Goal: Transaction & Acquisition: Purchase product/service

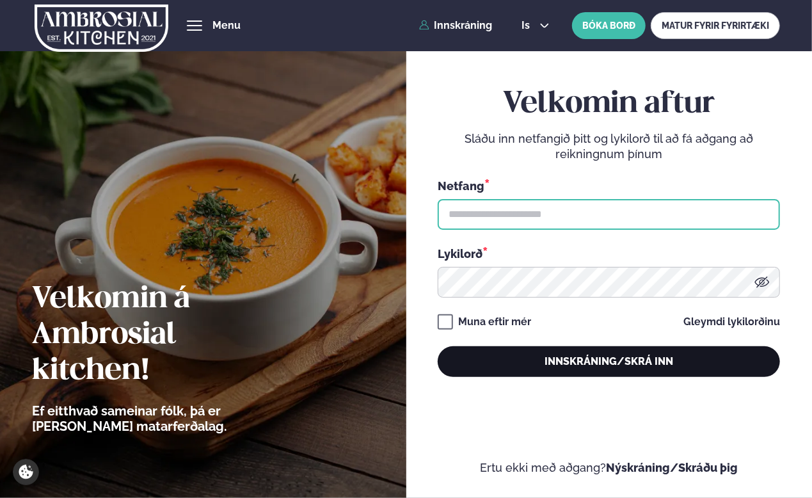
type input "**********"
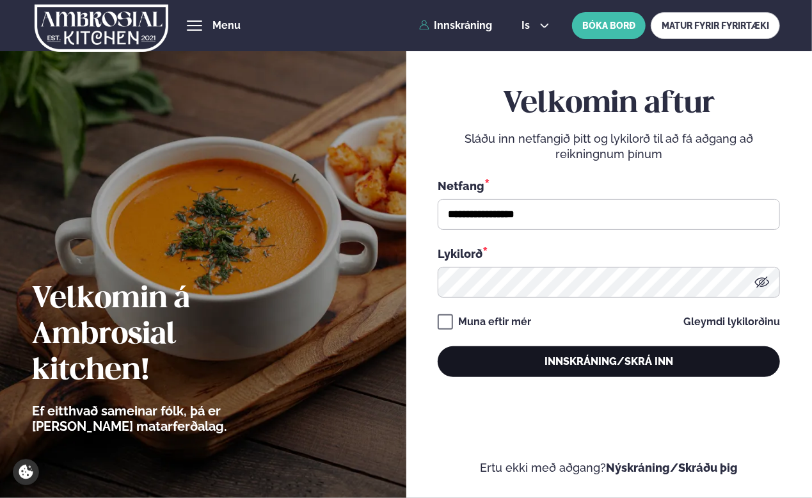
click at [559, 355] on button "Innskráning/Skrá inn" at bounding box center [609, 361] width 342 height 31
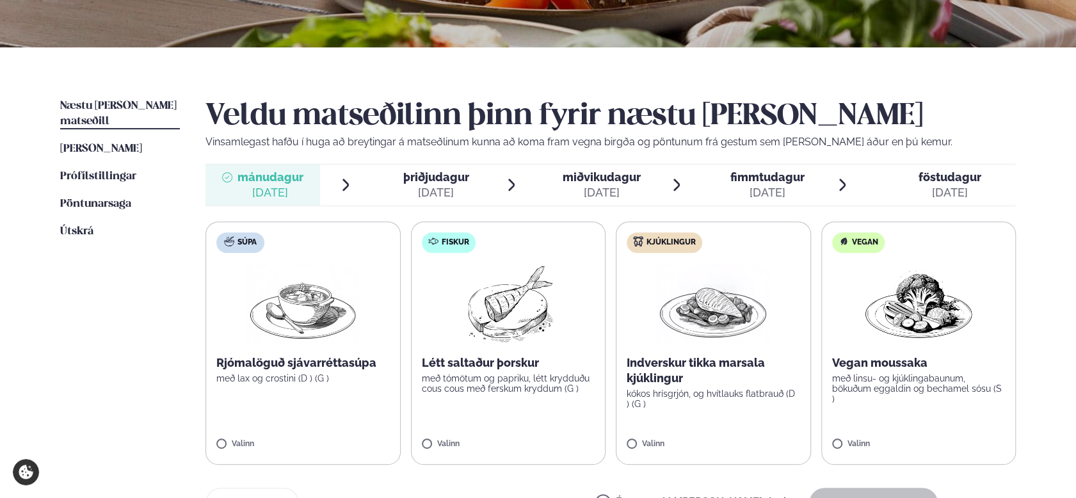
scroll to position [256, 0]
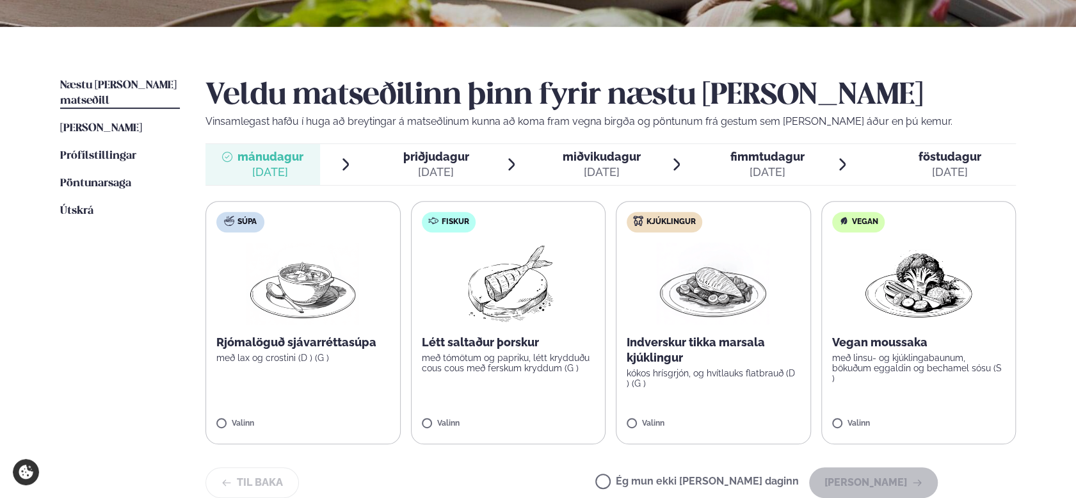
click at [737, 478] on label "Ég mun ekki [PERSON_NAME] daginn" at bounding box center [697, 482] width 204 height 13
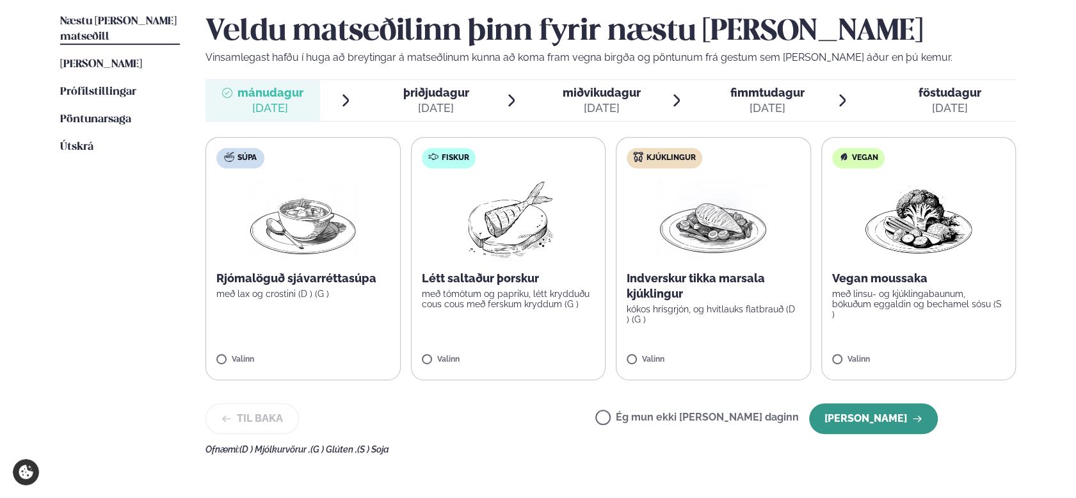
click at [812, 422] on button "[PERSON_NAME]" at bounding box center [873, 418] width 129 height 31
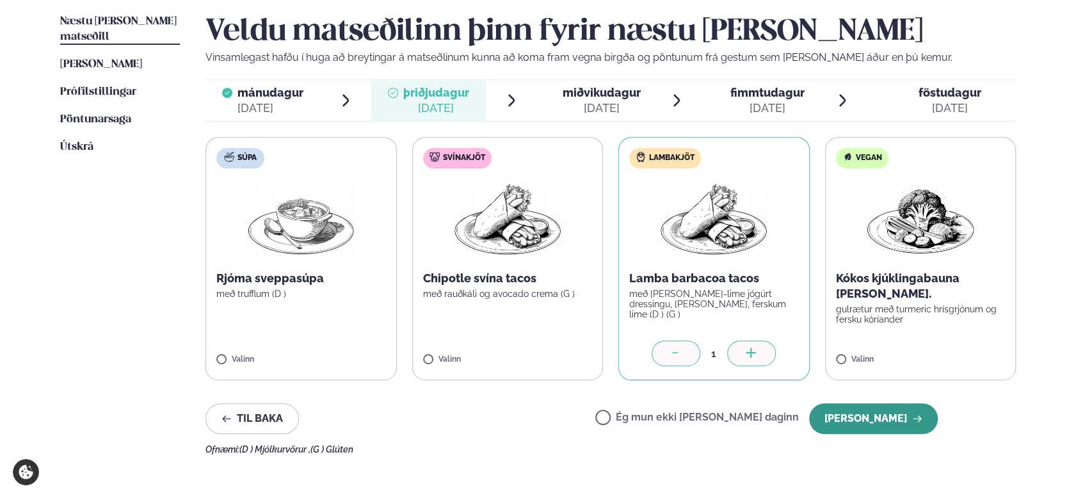
click at [812, 415] on button "[PERSON_NAME]" at bounding box center [873, 418] width 129 height 31
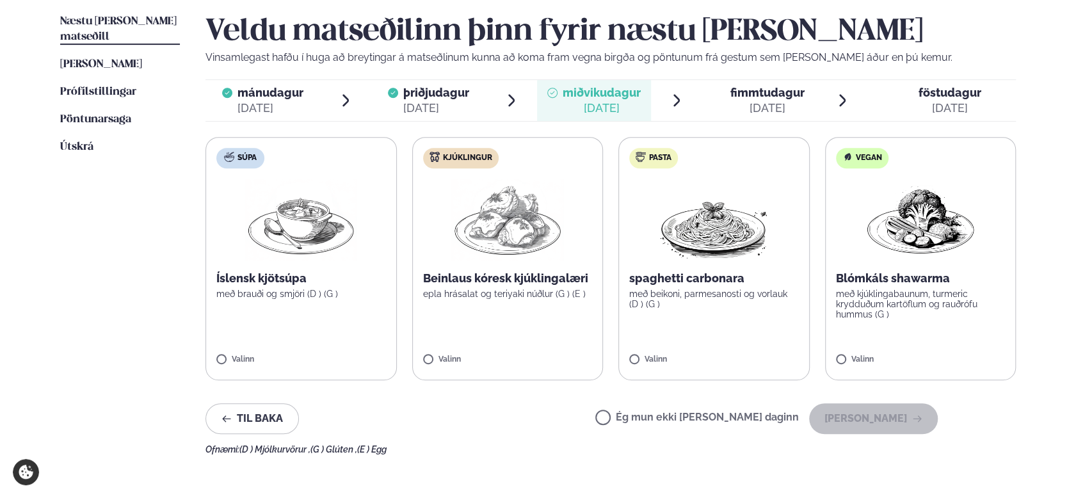
click at [435, 353] on label "Kjúklingur Beinlaus kóresk kjúklingalæri epla hrásalat og teriyaki núðlur (G ) …" at bounding box center [507, 258] width 191 height 243
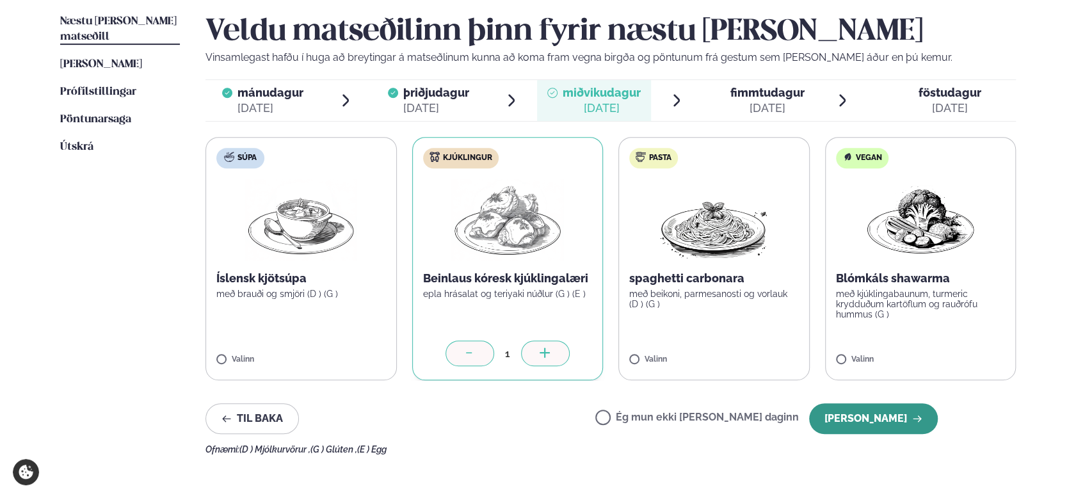
click at [812, 423] on button "[PERSON_NAME]" at bounding box center [873, 418] width 129 height 31
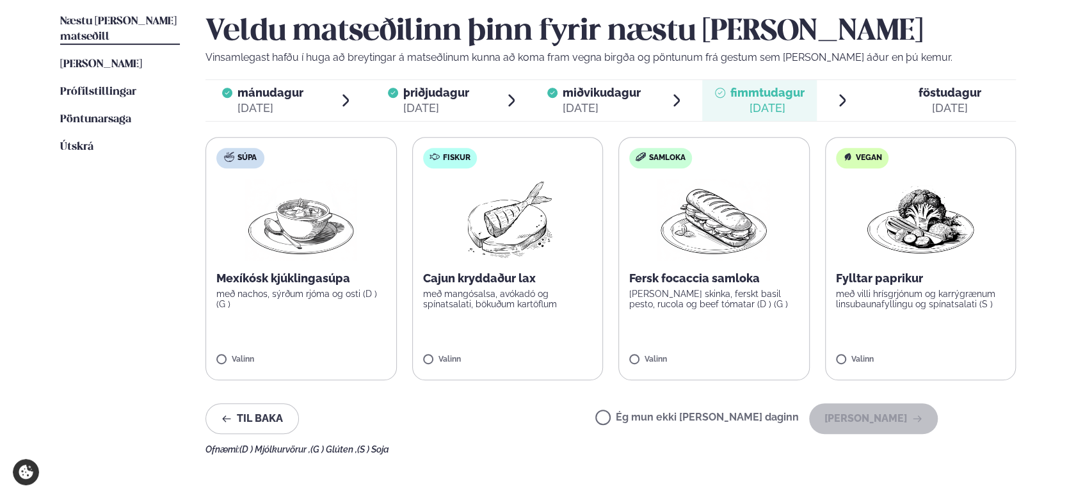
click at [509, 346] on label "Fiskur Cajun kryddaður lax með mangósalsa, avókadó og spínatsalati, bökuðum kar…" at bounding box center [507, 258] width 191 height 243
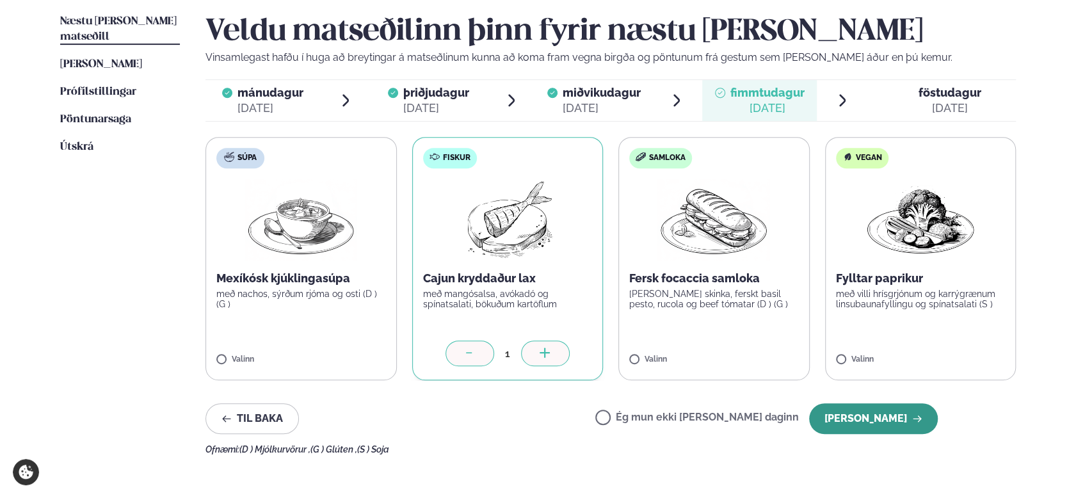
click at [812, 418] on button "[PERSON_NAME]" at bounding box center [873, 418] width 129 height 31
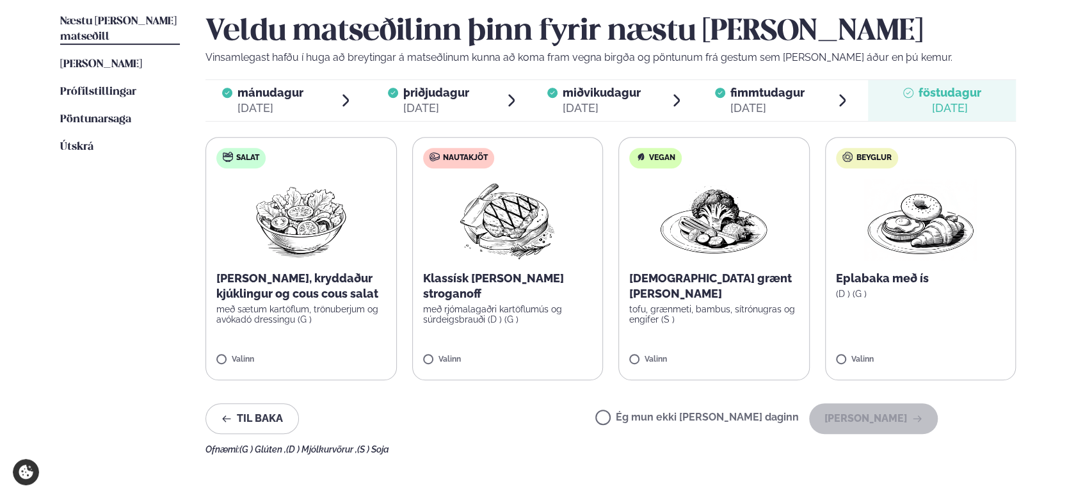
click at [497, 304] on p "með rjómalagaðri kartöflumús og súrdeigsbrauði (D ) (G )" at bounding box center [508, 314] width 170 height 20
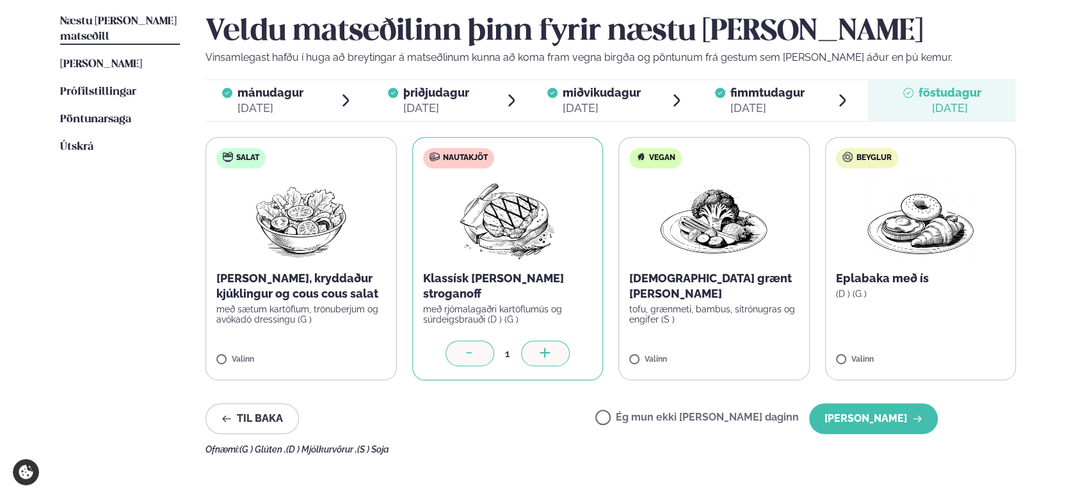
click at [812, 402] on div "Veldu matseðilinn þinn fyrir næstu [PERSON_NAME] Vinsamlegast hafðu í huga að b…" at bounding box center [610, 234] width 810 height 440
click at [812, 413] on button "[PERSON_NAME]" at bounding box center [873, 418] width 129 height 31
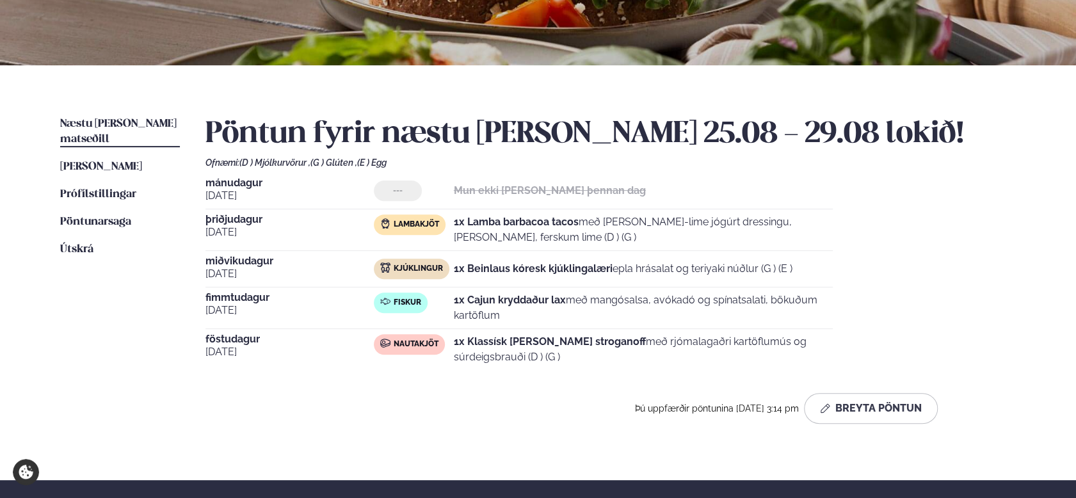
scroll to position [128, 0]
